Goal: Transaction & Acquisition: Purchase product/service

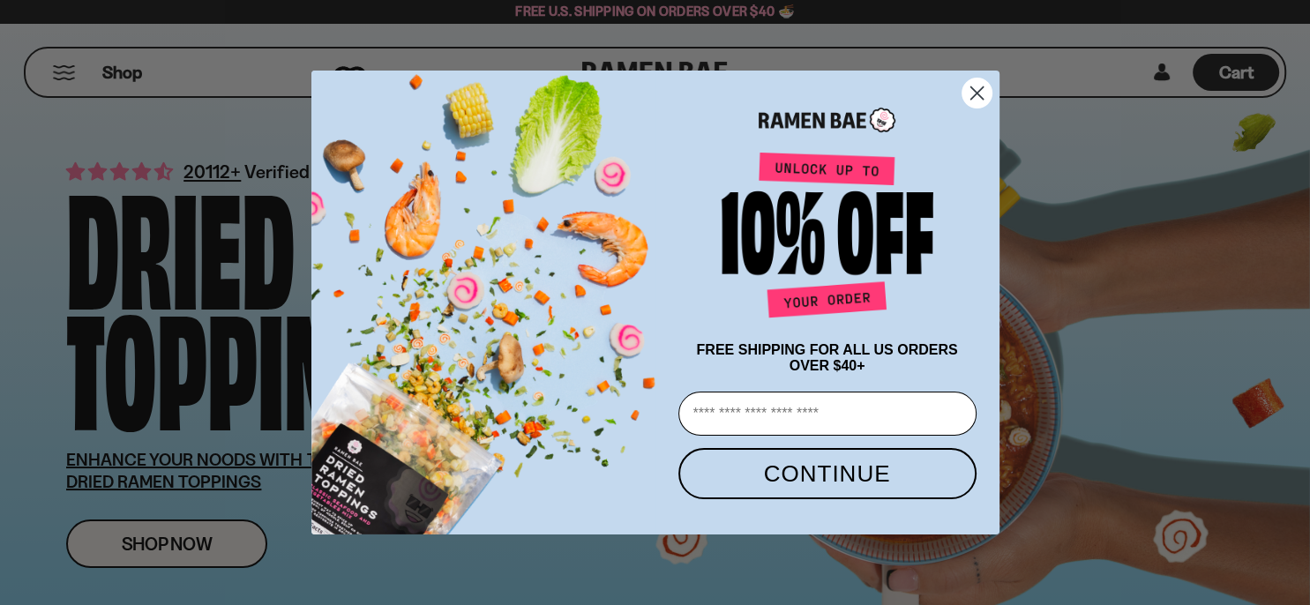
click at [958, 94] on div "POPUP Form" at bounding box center [827, 116] width 309 height 56
click at [969, 86] on circle "Close dialog" at bounding box center [976, 93] width 29 height 29
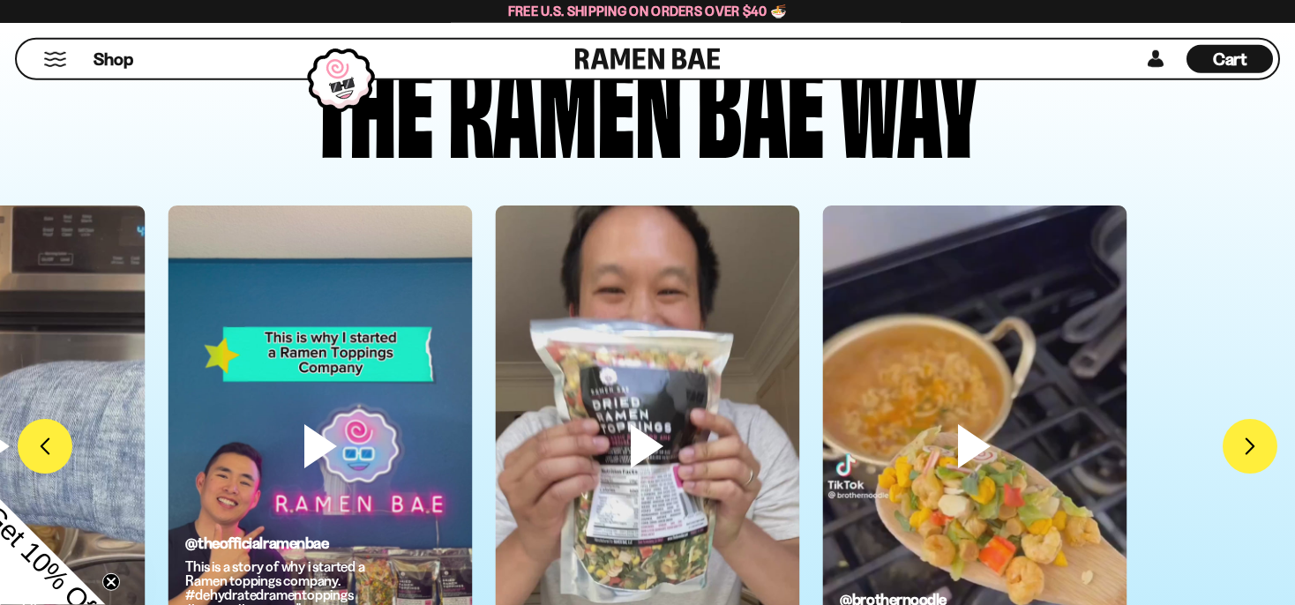
scroll to position [4782, 0]
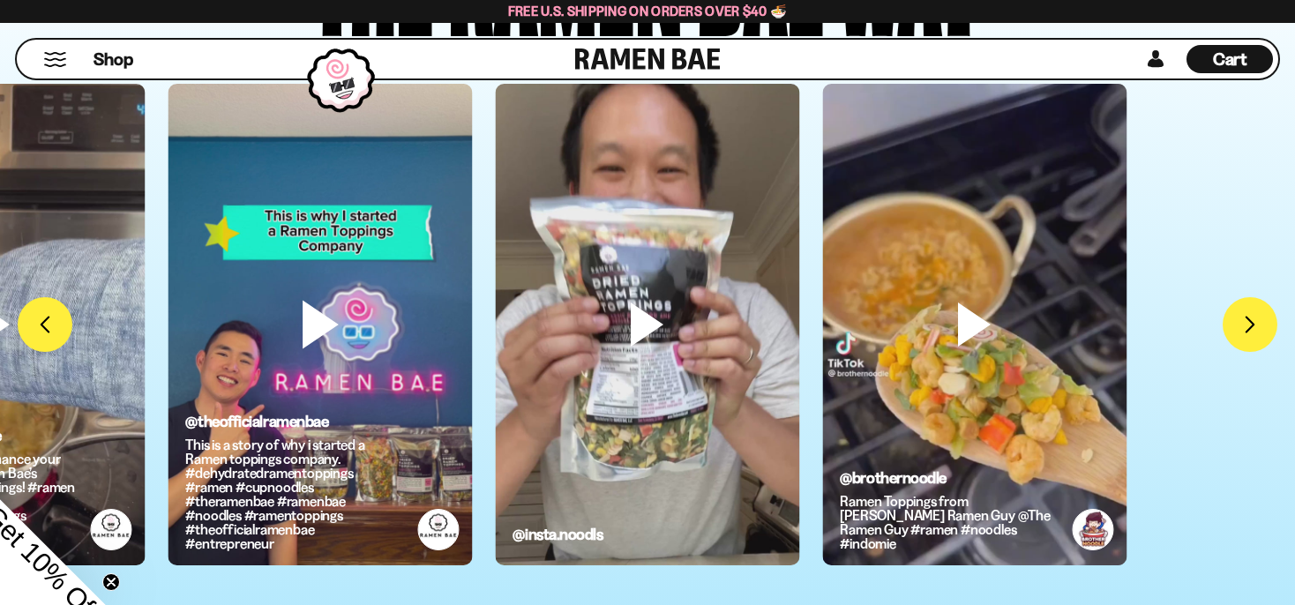
click at [339, 334] on video at bounding box center [320, 354] width 304 height 541
click at [623, 358] on video at bounding box center [647, 354] width 304 height 541
click at [336, 348] on video at bounding box center [320, 354] width 304 height 541
click at [651, 302] on video at bounding box center [647, 354] width 304 height 541
click at [636, 320] on video at bounding box center [647, 354] width 304 height 541
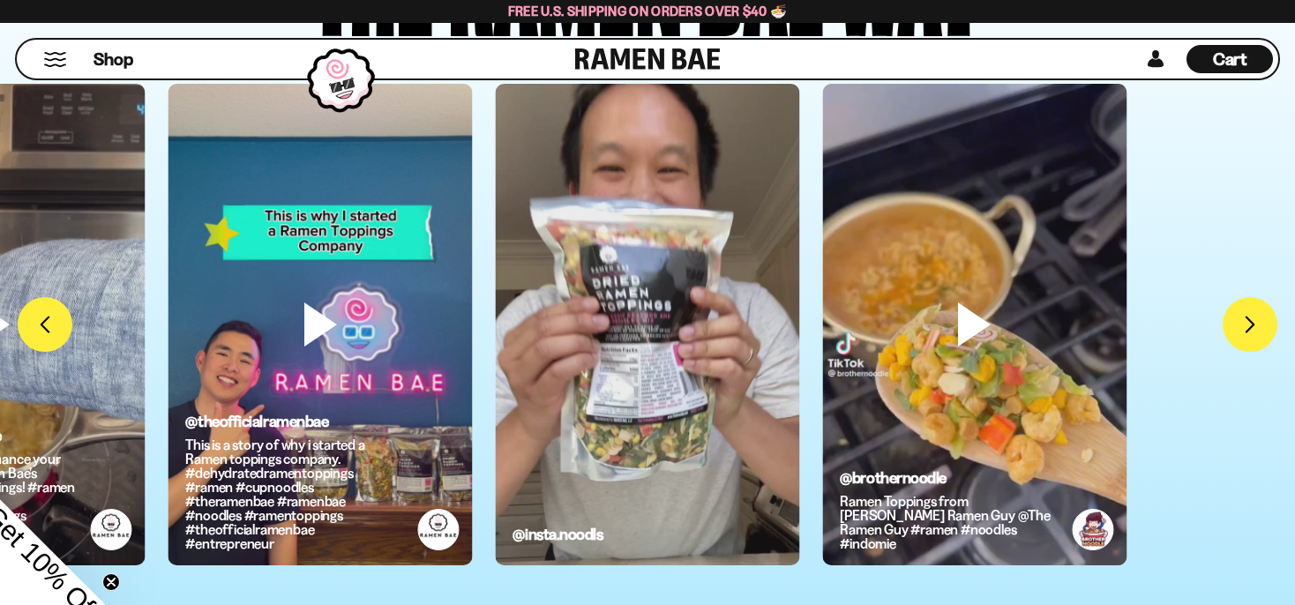
click at [635, 326] on video at bounding box center [647, 354] width 304 height 541
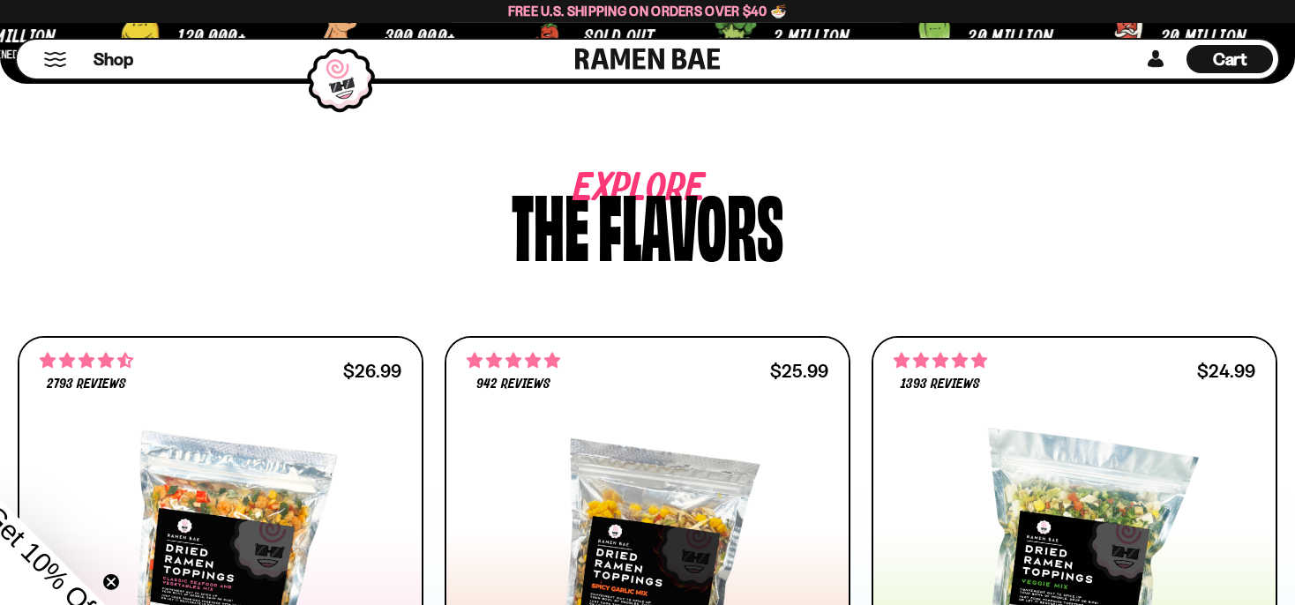
scroll to position [1024, 0]
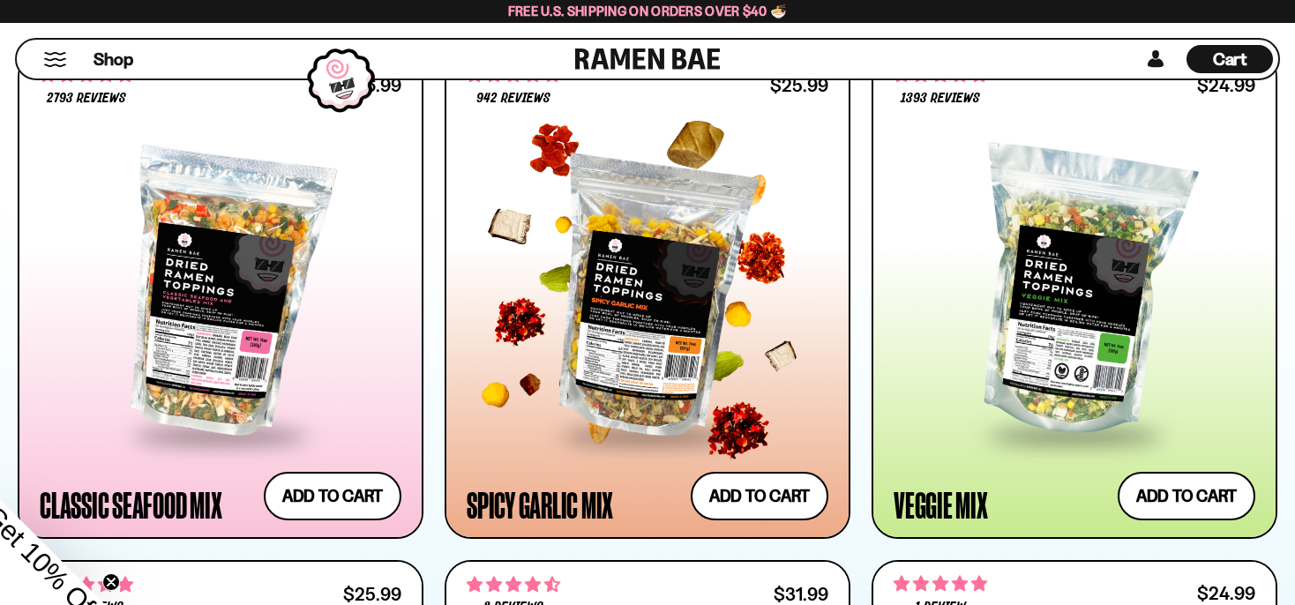
click at [666, 349] on div at bounding box center [648, 293] width 362 height 281
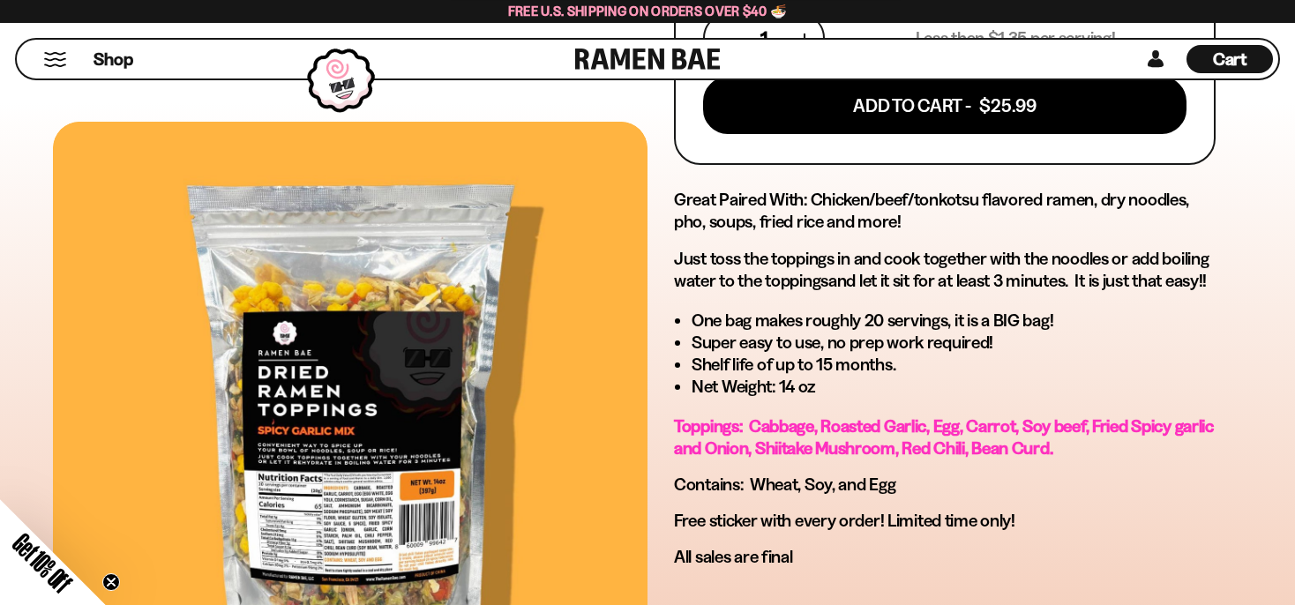
scroll to position [1024, 0]
